Goal: Obtain resource: Download file/media

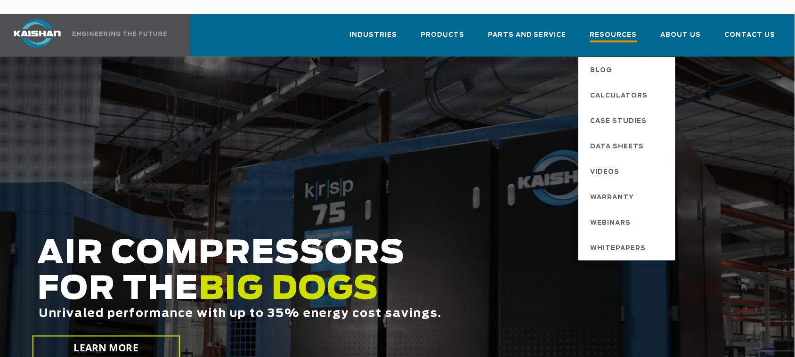
click at [623, 30] on span "Resources" at bounding box center [613, 36] width 47 height 13
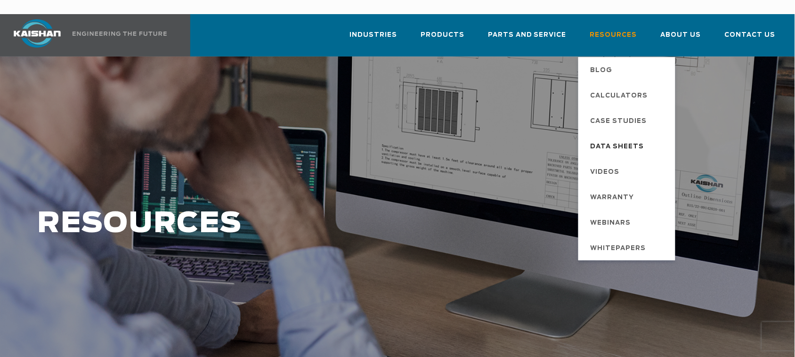
click at [621, 139] on span "Data Sheets" at bounding box center [617, 147] width 54 height 16
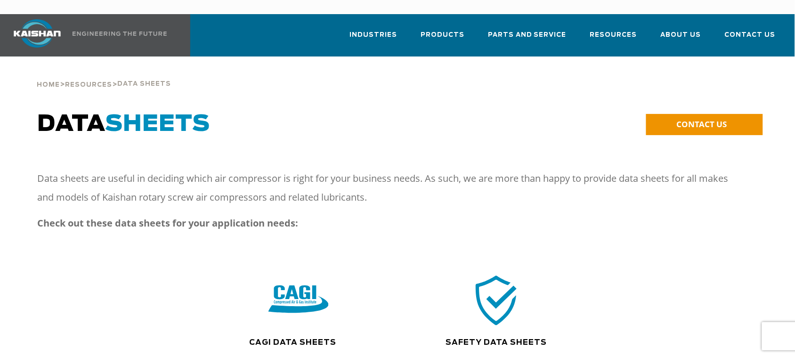
click at [306, 285] on img at bounding box center [298, 300] width 60 height 61
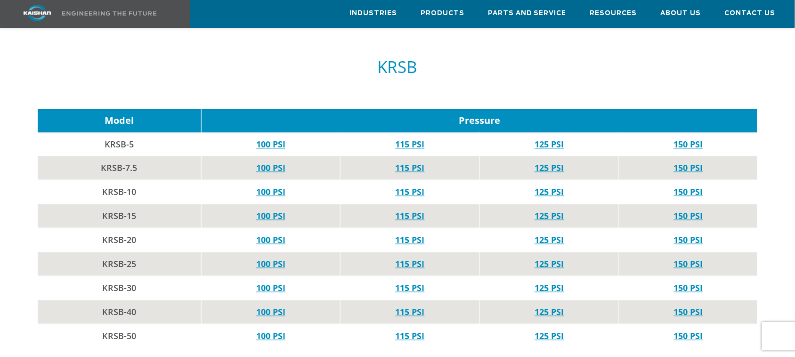
scroll to position [548, 0]
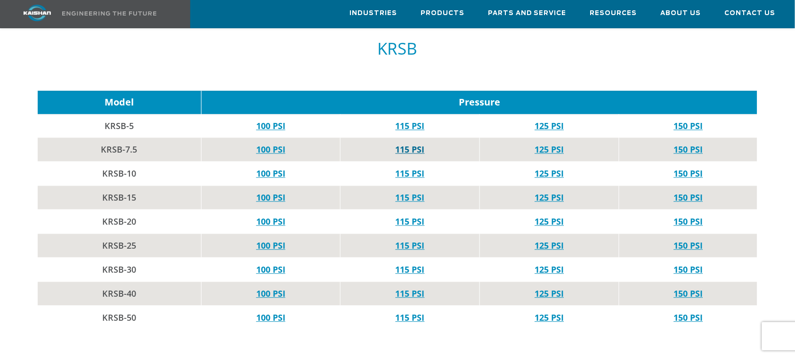
click at [404, 144] on link "115 PSI" at bounding box center [409, 149] width 29 height 11
click at [399, 168] on link "115 PSI" at bounding box center [409, 173] width 29 height 11
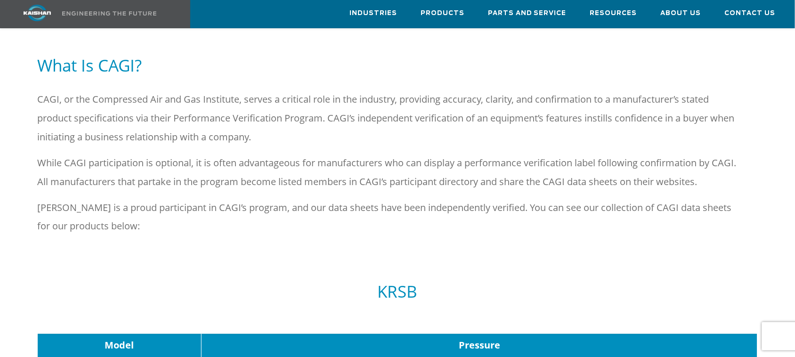
scroll to position [412, 0]
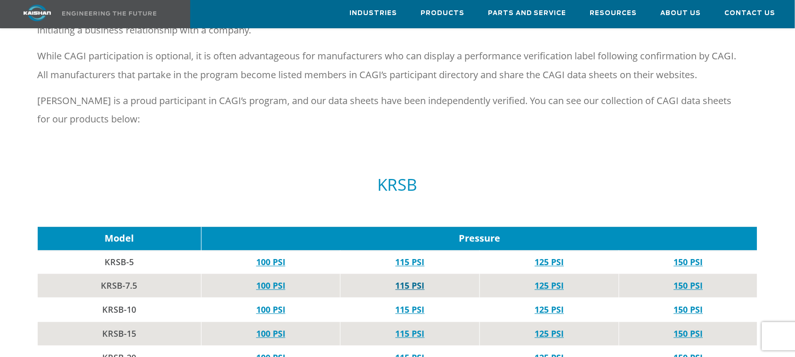
click at [412, 280] on link "115 PSI" at bounding box center [409, 285] width 29 height 11
